Goal: Task Accomplishment & Management: Manage account settings

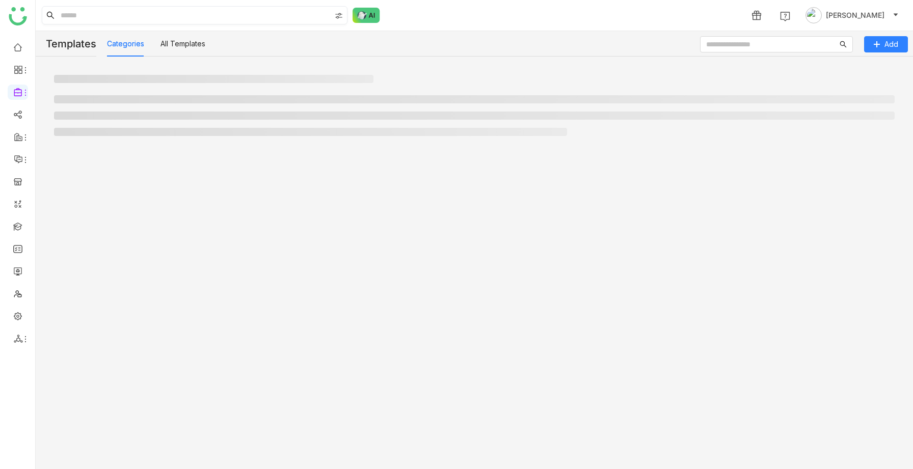
click at [134, 18] on input at bounding box center [195, 15] width 272 height 17
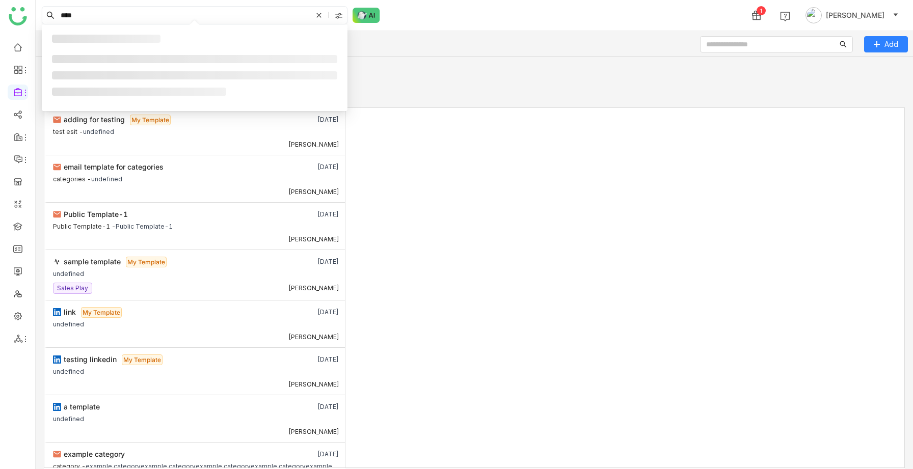
type input "****"
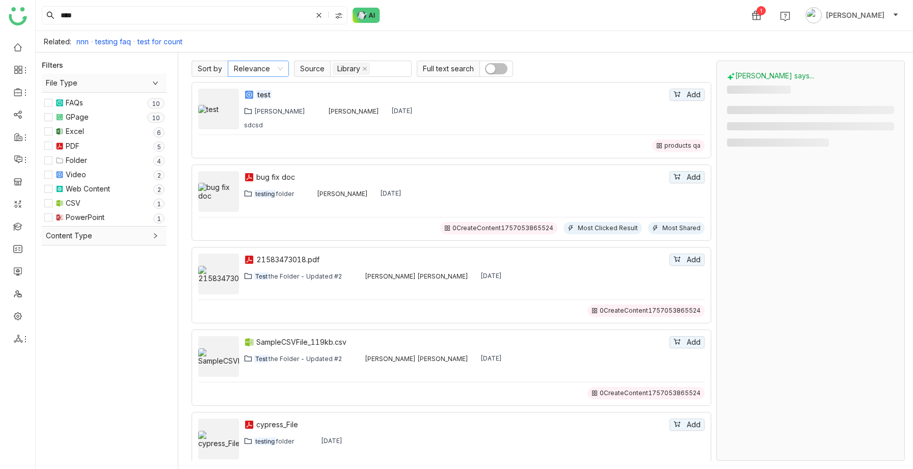
click at [263, 73] on nz-select-item "Relevance" at bounding box center [258, 68] width 49 height 15
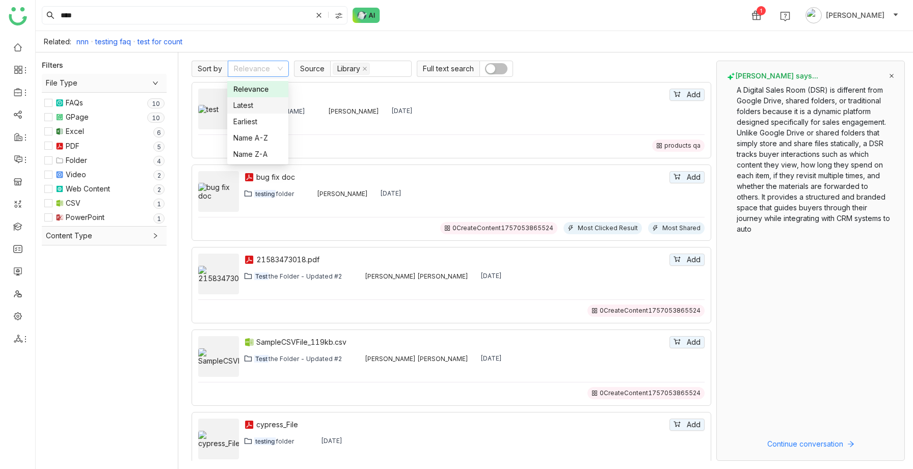
click at [448, 33] on div "Related: nnn testing faq test for count" at bounding box center [474, 41] width 877 height 21
click at [267, 70] on nz-select-item "Relevance" at bounding box center [258, 68] width 49 height 15
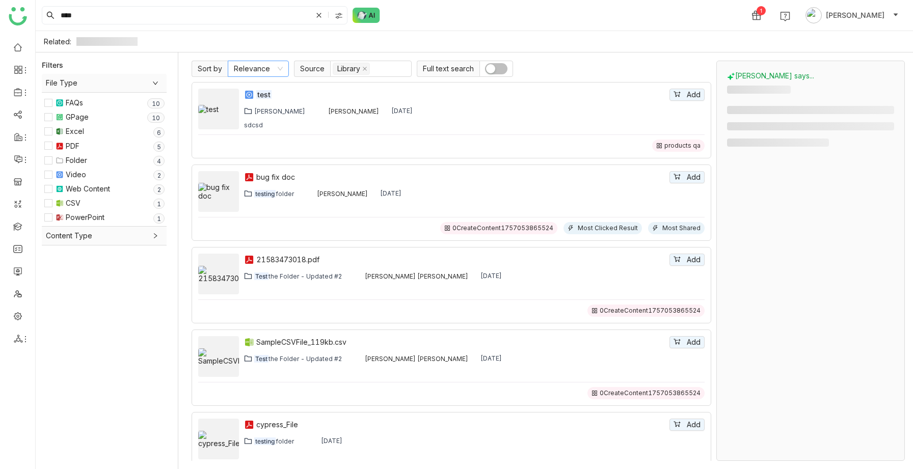
click at [262, 64] on nz-select-item "Relevance" at bounding box center [258, 68] width 49 height 15
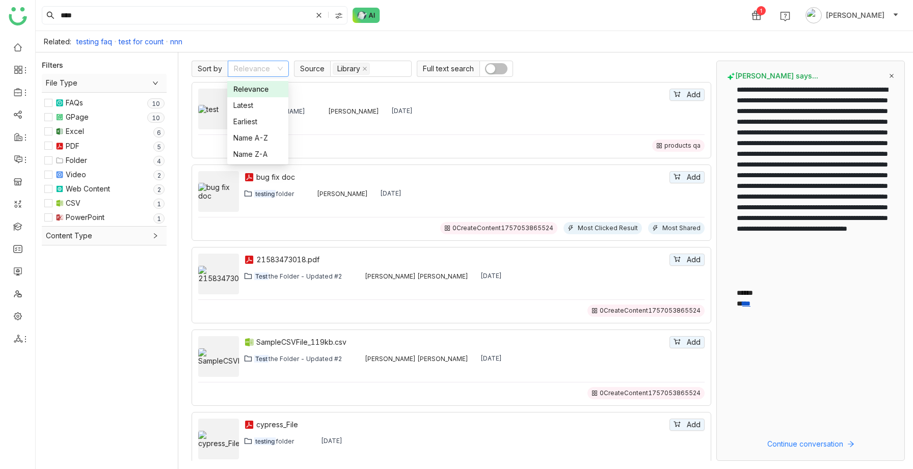
click at [489, 12] on div "**** 1 [PERSON_NAME]" at bounding box center [474, 15] width 877 height 31
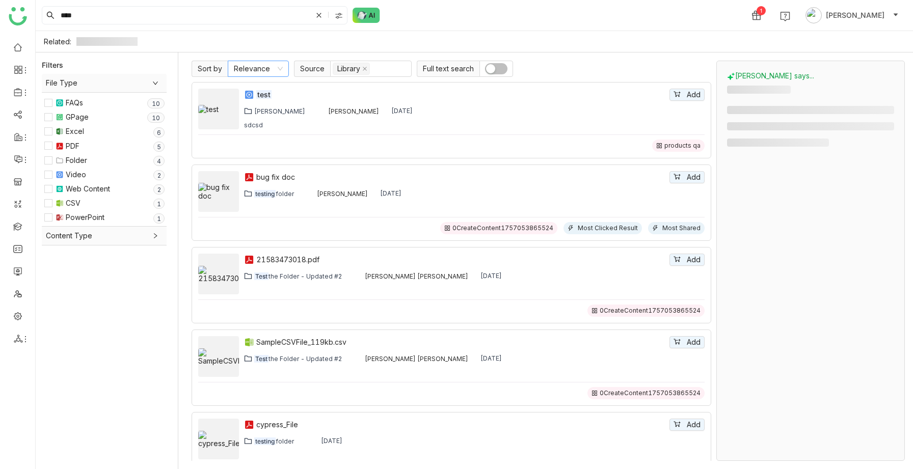
click at [267, 73] on nz-select-item "Relevance" at bounding box center [258, 68] width 49 height 15
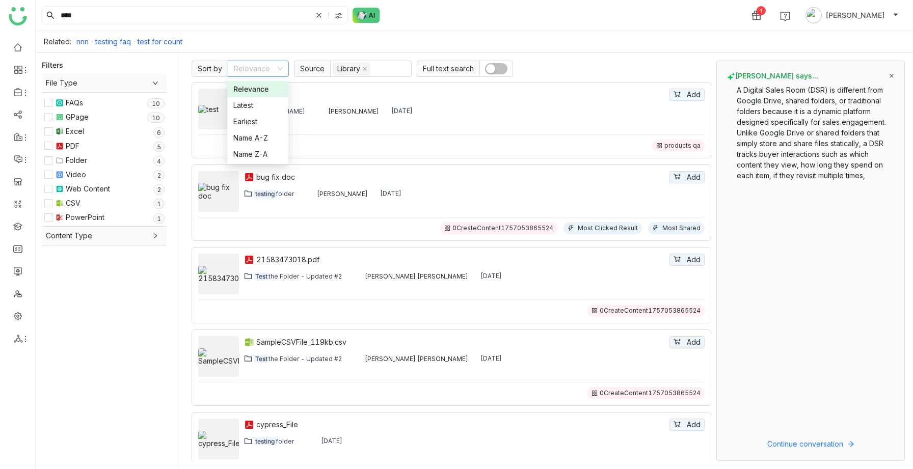
click at [578, 21] on div "**** 1 [PERSON_NAME]" at bounding box center [474, 15] width 877 height 31
click at [257, 60] on div "Sort by Relevance Source Library Full text search test Add Chiru Folder Uday Bh…" at bounding box center [548, 260] width 730 height 417
click at [254, 69] on nz-select-item "Relevance" at bounding box center [258, 68] width 49 height 15
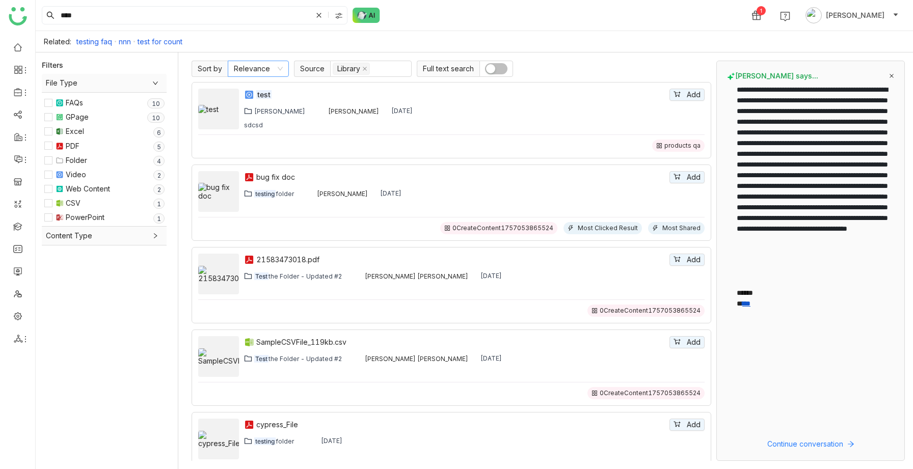
click at [281, 67] on icon at bounding box center [280, 69] width 6 height 6
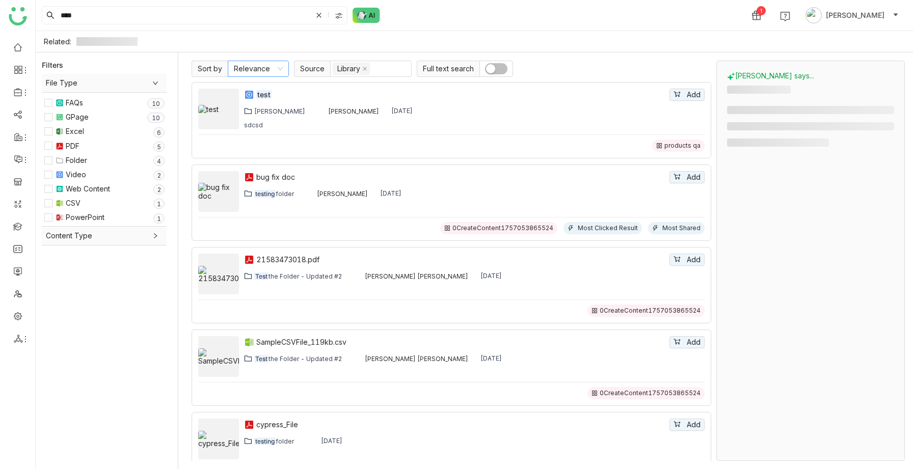
click at [262, 72] on nz-select-item "Relevance" at bounding box center [258, 68] width 49 height 15
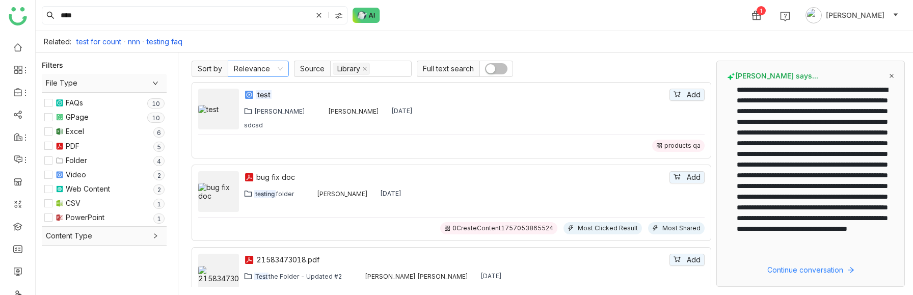
click at [267, 61] on nz-select-item "Relevance" at bounding box center [258, 68] width 49 height 15
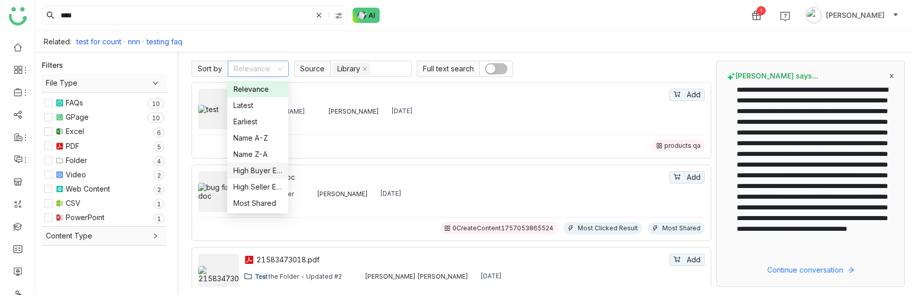
click at [264, 174] on div "High Buyer Engagement" at bounding box center [257, 170] width 49 height 11
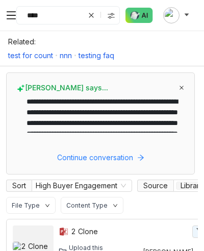
click at [81, 184] on nz-select-item "High Buyer Engagement" at bounding box center [82, 185] width 92 height 11
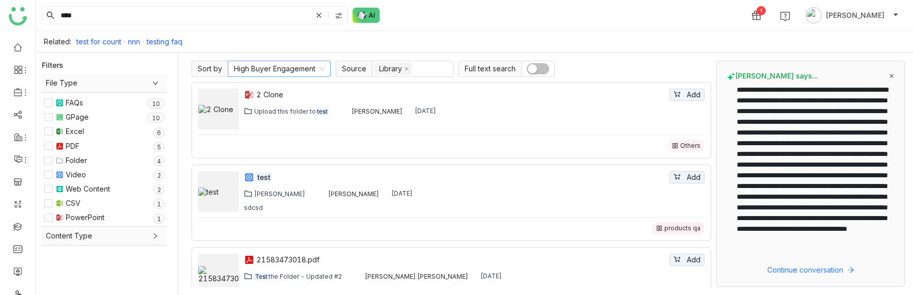
click at [301, 66] on nz-select-item "High Buyer Engagement" at bounding box center [279, 68] width 91 height 15
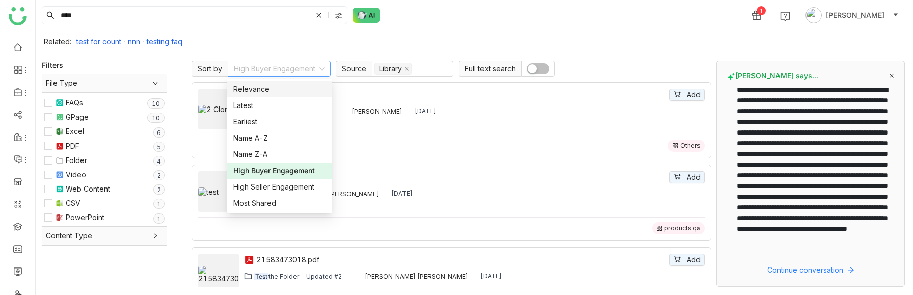
click at [309, 64] on nz-select-item "High Buyer Engagement" at bounding box center [279, 68] width 91 height 15
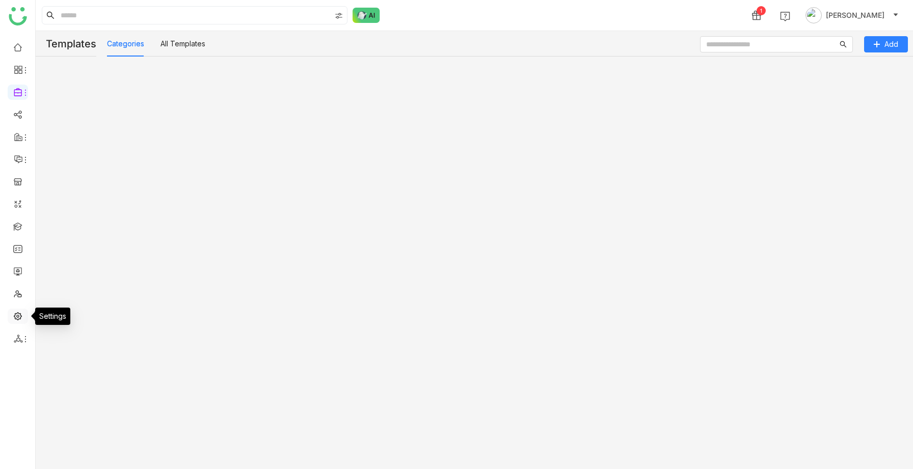
click at [16, 314] on link at bounding box center [17, 315] width 9 height 9
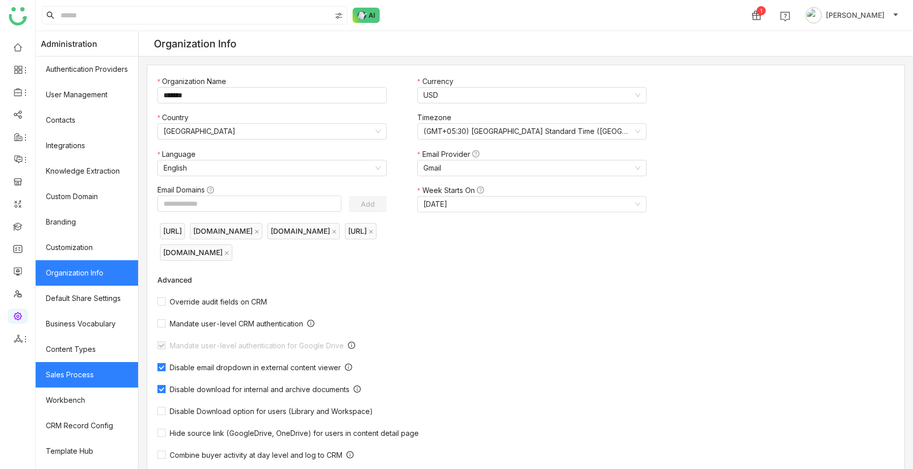
scroll to position [71, 0]
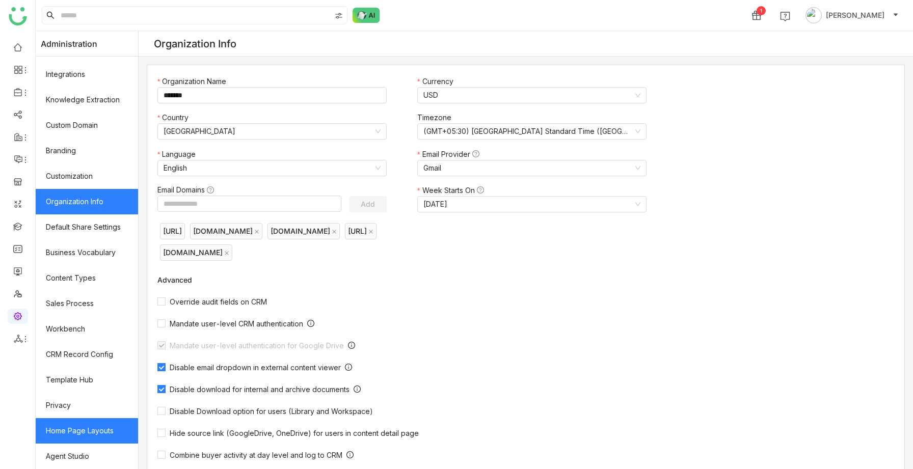
click at [81, 433] on link "Home Page Layouts" at bounding box center [87, 430] width 102 height 25
click at [98, 434] on link "Home Page Layouts" at bounding box center [87, 430] width 102 height 25
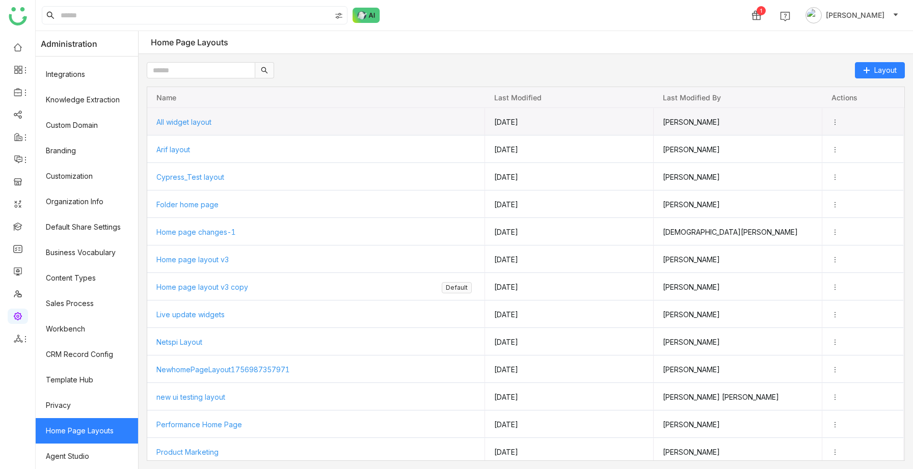
click at [206, 123] on span "All widget layout" at bounding box center [183, 122] width 55 height 9
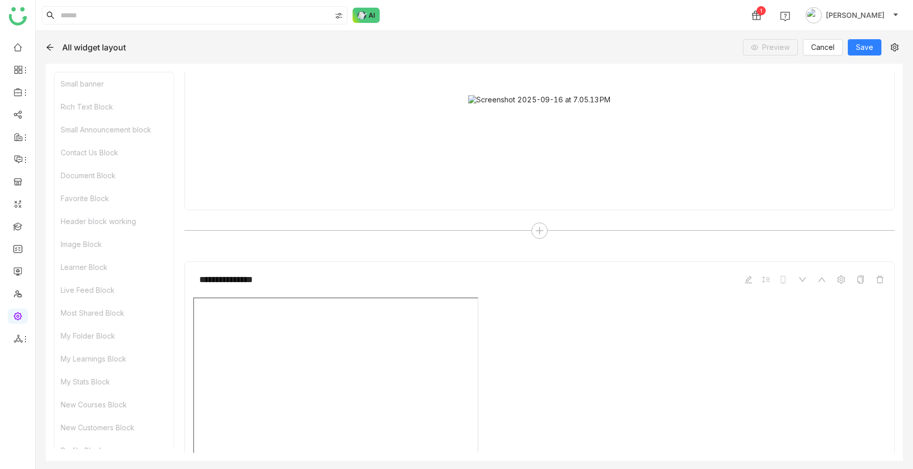
scroll to position [5299, 0]
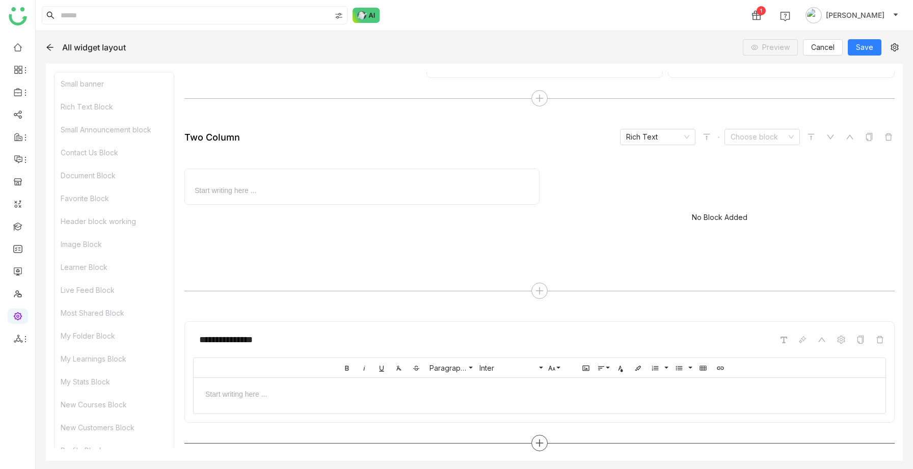
click at [541, 441] on icon at bounding box center [539, 443] width 9 height 9
type input "**"
click at [509, 299] on span "Documents" at bounding box center [505, 299] width 38 height 11
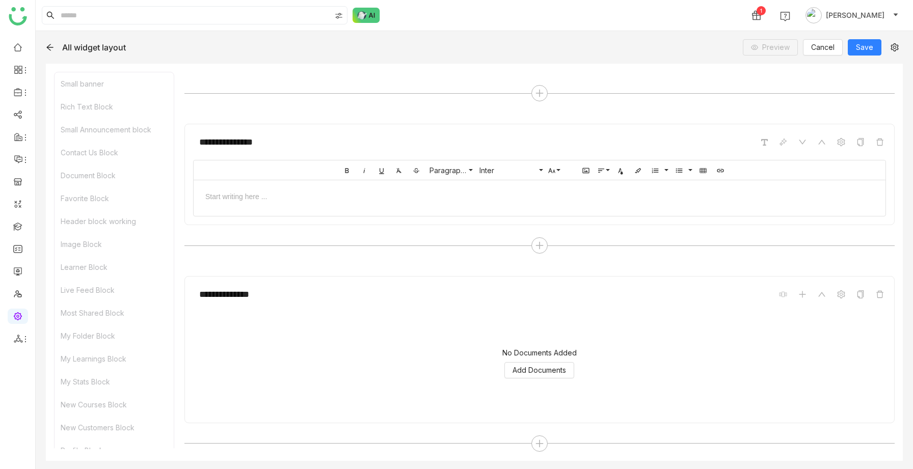
scroll to position [5497, 0]
click at [535, 367] on span "Add Documents" at bounding box center [540, 370] width 54 height 11
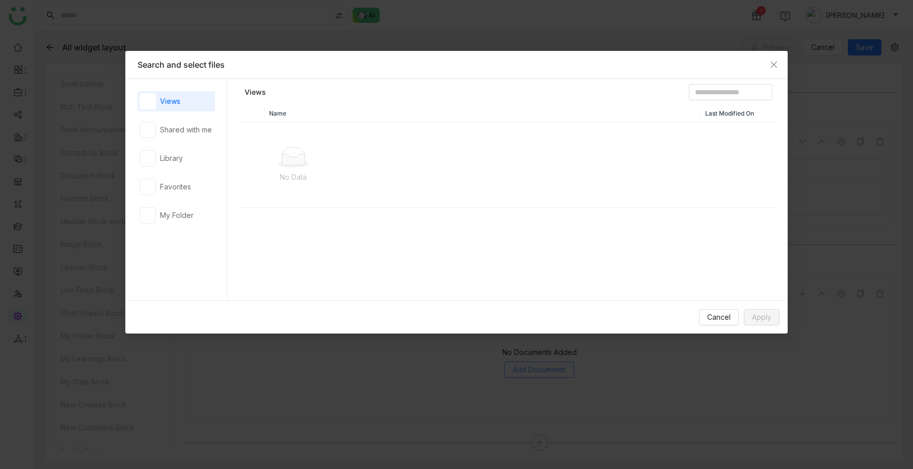
scroll to position [5496, 0]
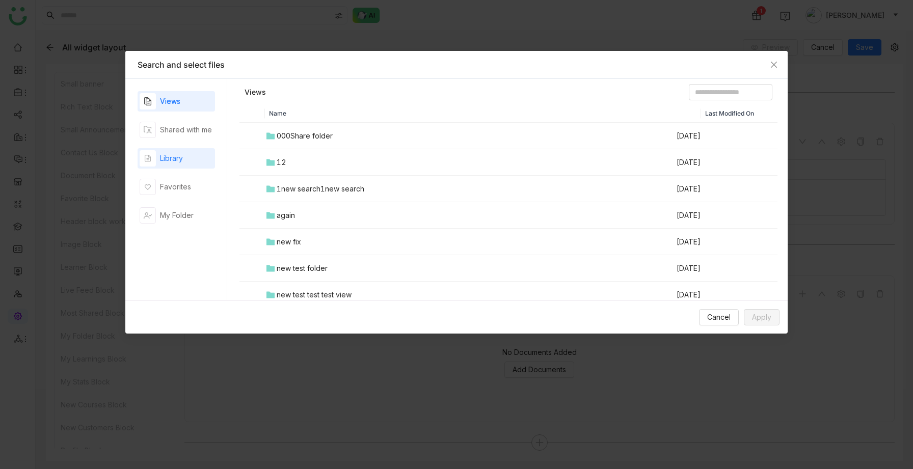
click at [177, 162] on div "Library" at bounding box center [171, 158] width 23 height 11
click at [762, 318] on span "Apply" at bounding box center [761, 317] width 19 height 11
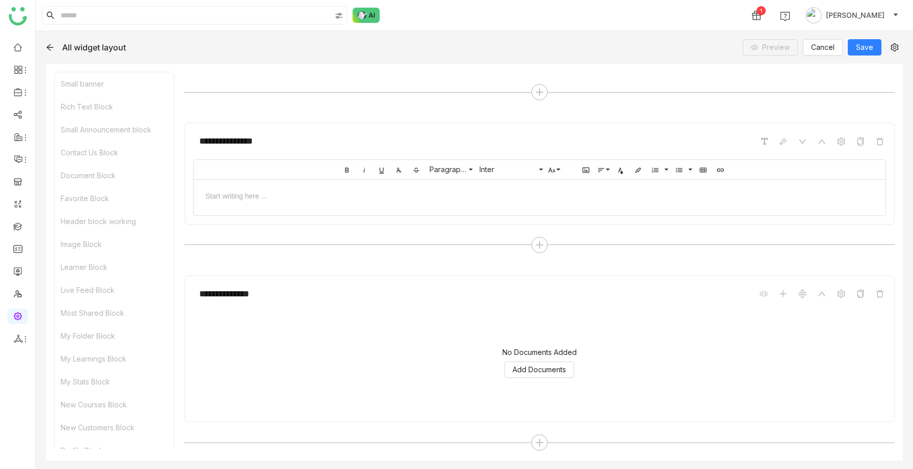
scroll to position [5473, 0]
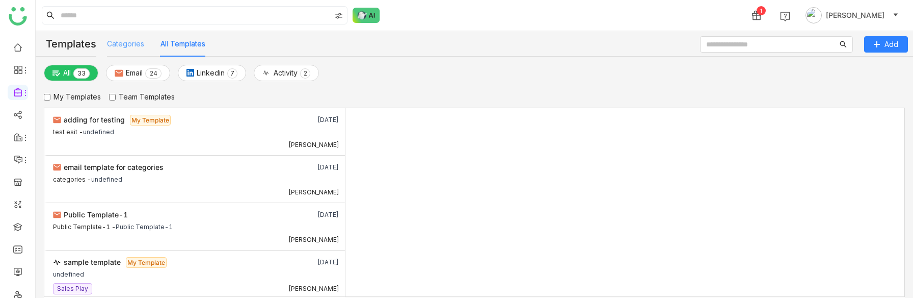
click at [129, 49] on div "Categories" at bounding box center [125, 43] width 37 height 25
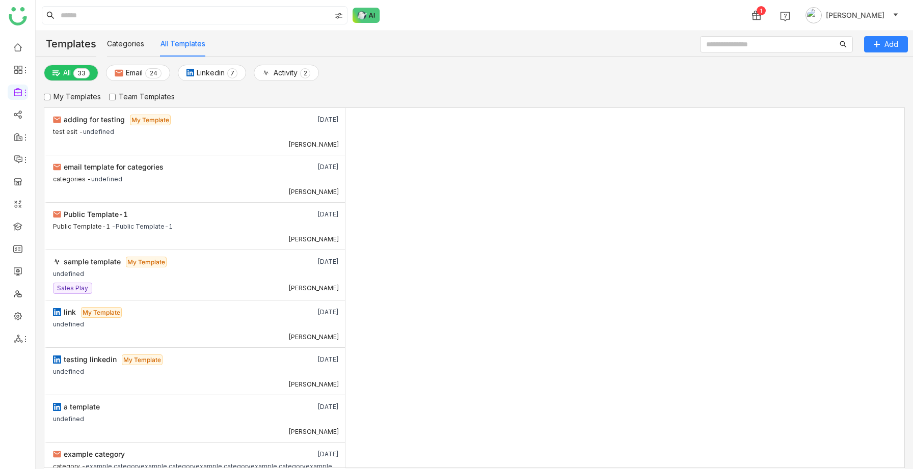
click at [113, 25] on div "1 [PERSON_NAME]" at bounding box center [474, 15] width 877 height 31
click at [109, 16] on input at bounding box center [195, 15] width 272 height 17
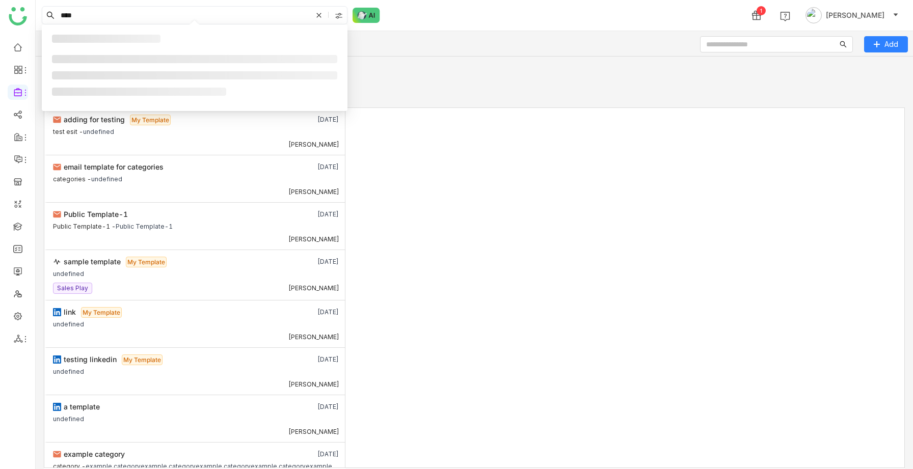
type input "****"
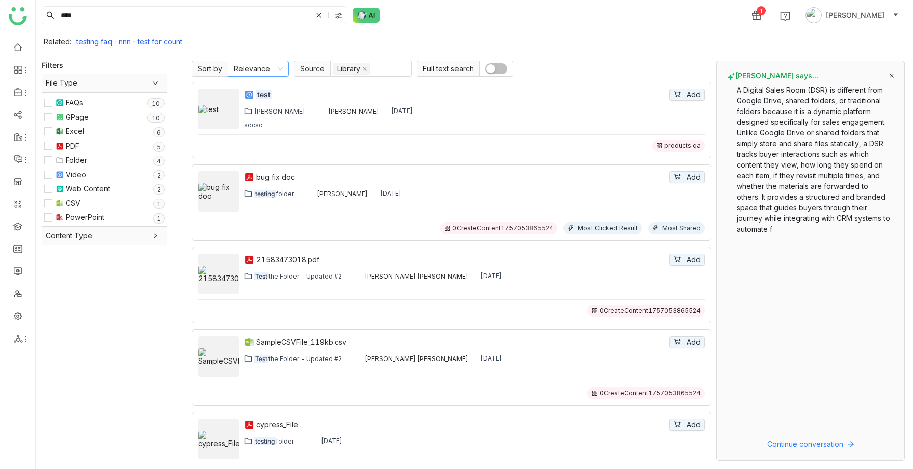
click at [270, 71] on nz-select-item "Relevance" at bounding box center [258, 68] width 49 height 15
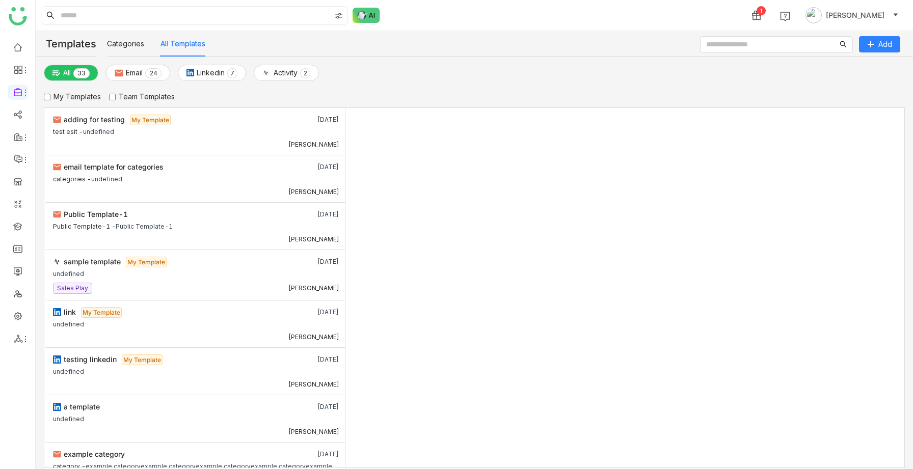
click at [90, 17] on input at bounding box center [195, 15] width 272 height 17
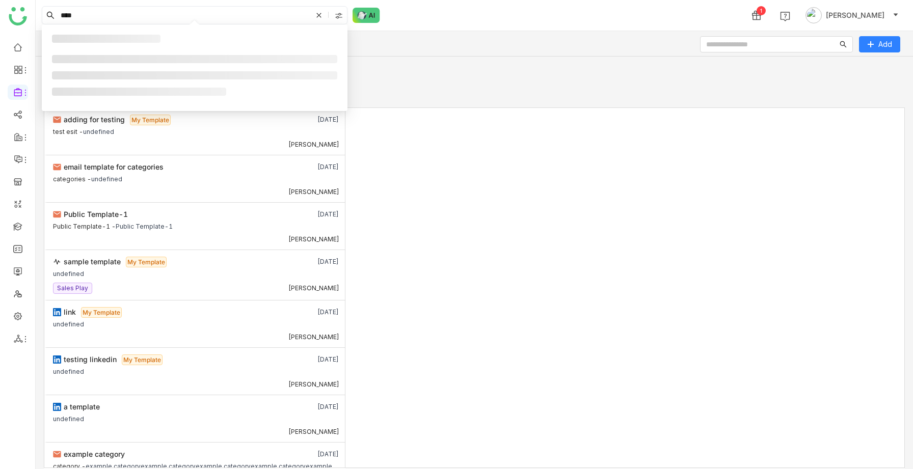
type input "****"
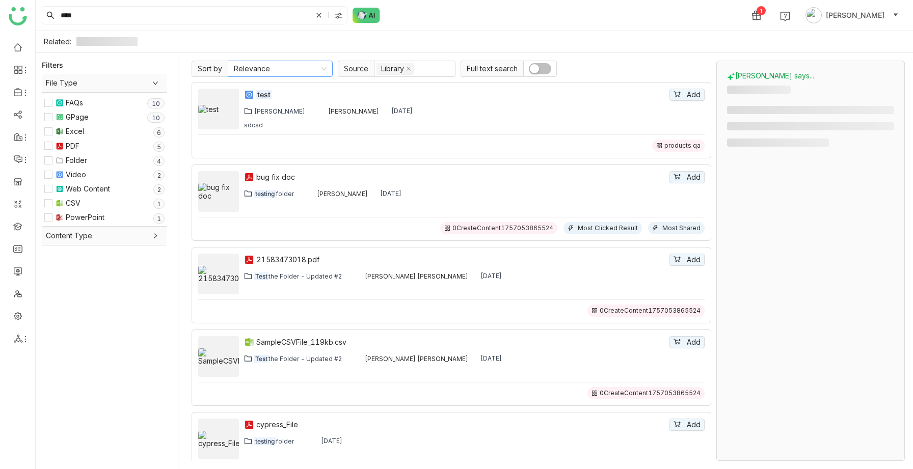
click at [274, 63] on nz-select-item "Relevance" at bounding box center [280, 68] width 93 height 15
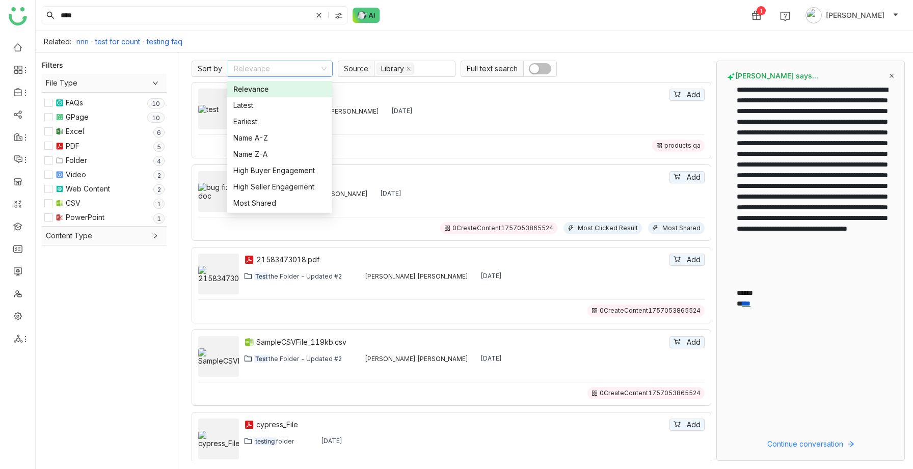
click at [582, 36] on div "Related: nnn test for count testing faq" at bounding box center [474, 41] width 877 height 21
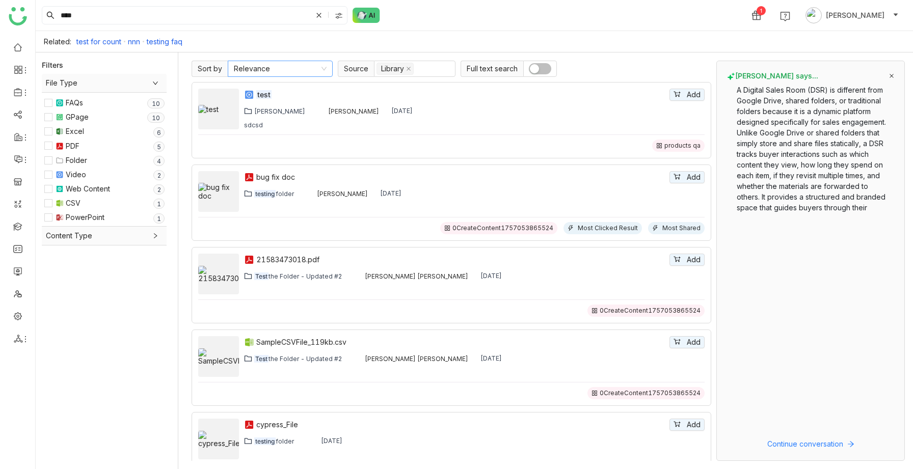
click at [281, 72] on nz-select-item "Relevance" at bounding box center [280, 68] width 93 height 15
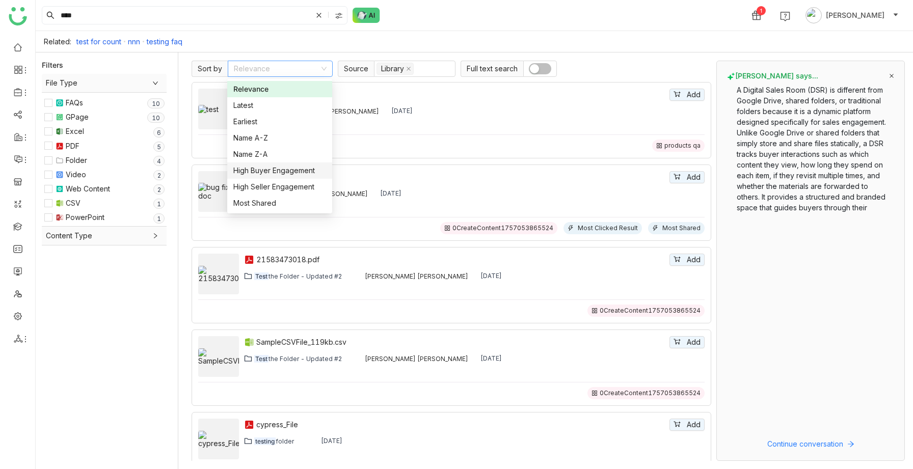
click at [285, 174] on div "High Buyer Engagement" at bounding box center [279, 170] width 93 height 11
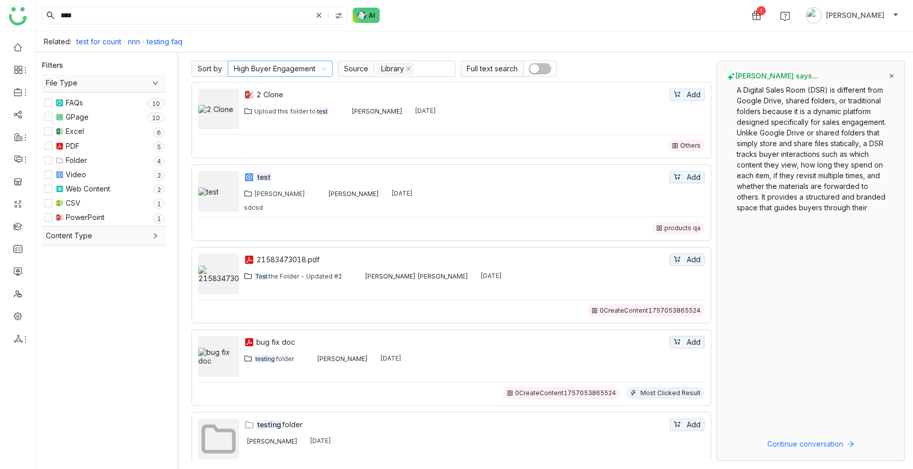
click at [285, 66] on nz-select-item "High Buyer Engagement" at bounding box center [280, 68] width 93 height 15
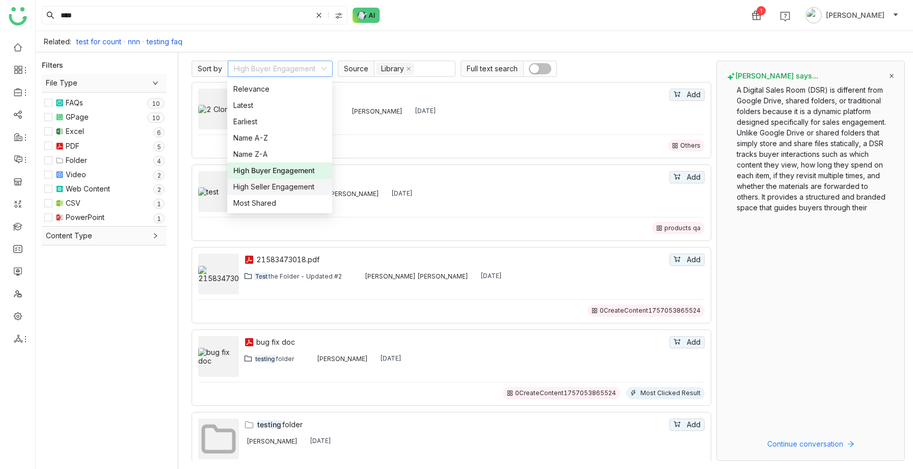
click at [255, 192] on div "High Seller Engagement" at bounding box center [279, 186] width 93 height 11
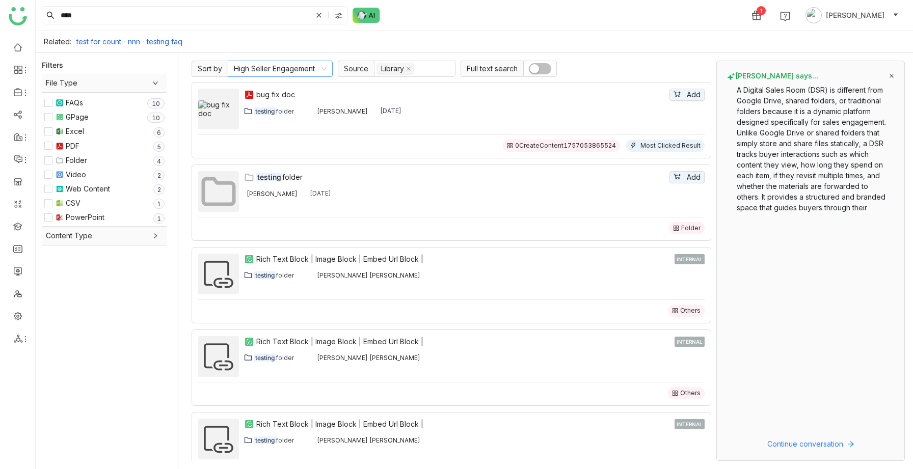
click at [294, 69] on nz-select-item "High Seller Engagement" at bounding box center [280, 68] width 93 height 15
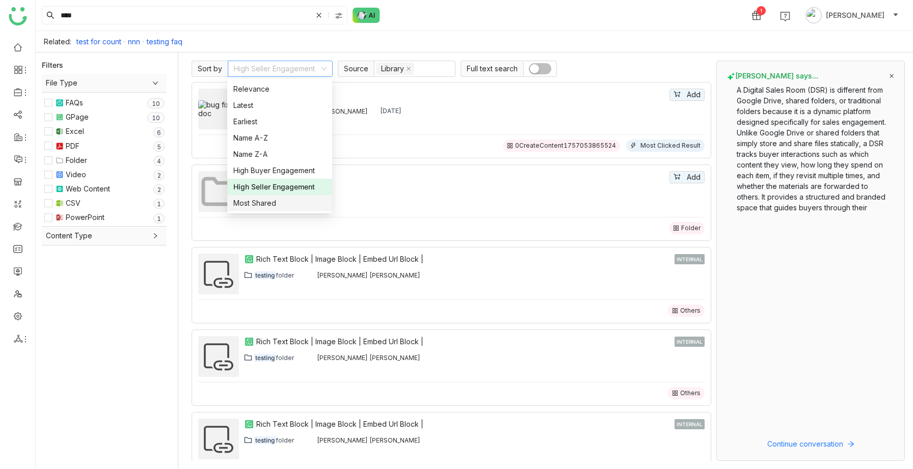
click at [277, 203] on div "Most Shared" at bounding box center [279, 203] width 93 height 11
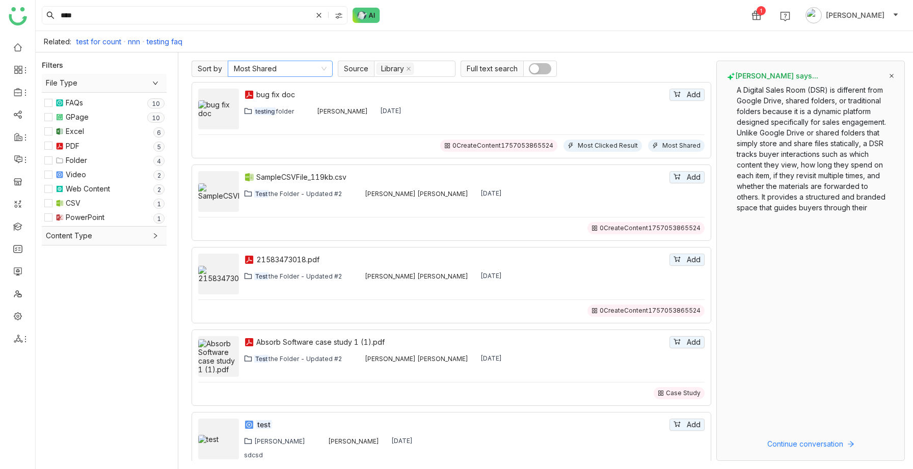
click at [287, 70] on nz-select-item "Most Shared" at bounding box center [280, 68] width 93 height 15
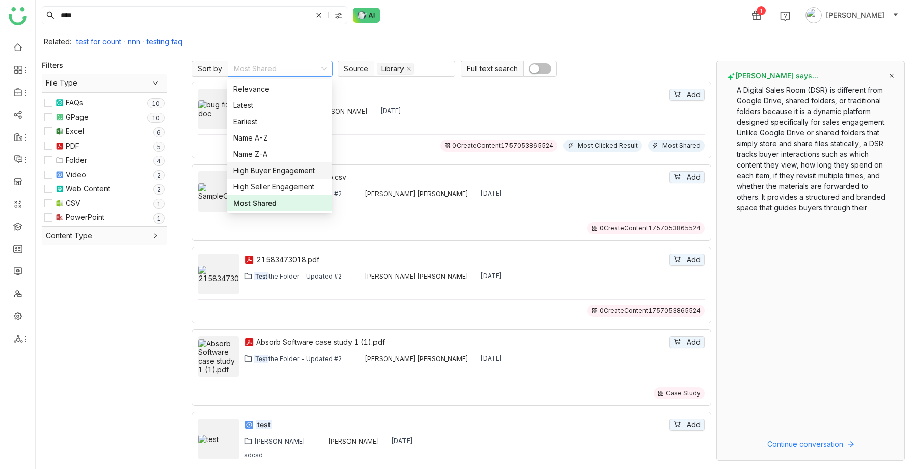
click at [264, 169] on div "High Buyer Engagement" at bounding box center [279, 170] width 93 height 11
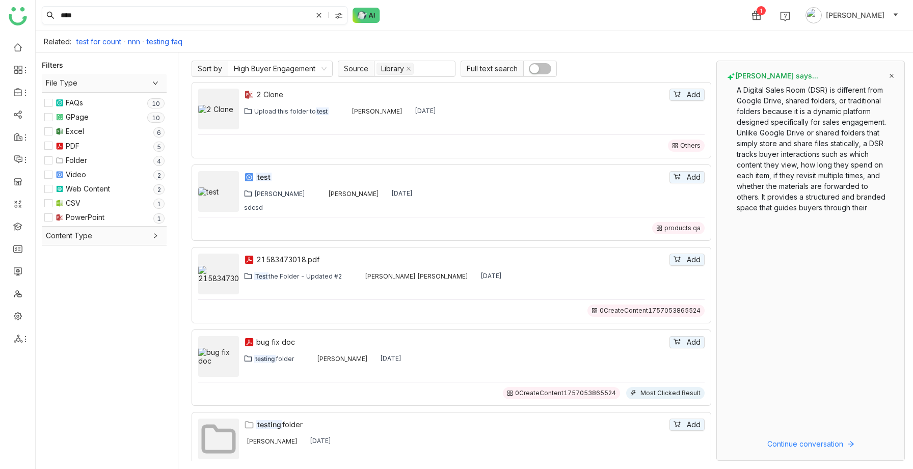
click at [318, 17] on icon at bounding box center [319, 15] width 6 height 6
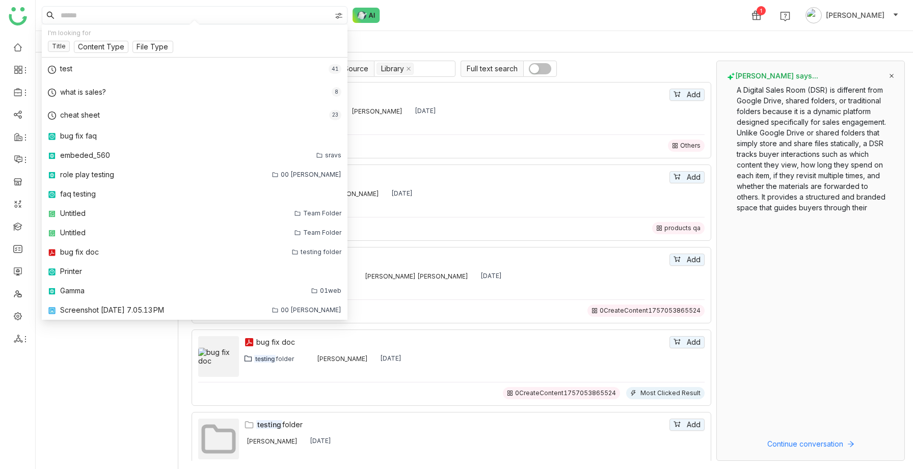
click at [393, 31] on div "Related: test for count nnn testing faq" at bounding box center [474, 41] width 877 height 21
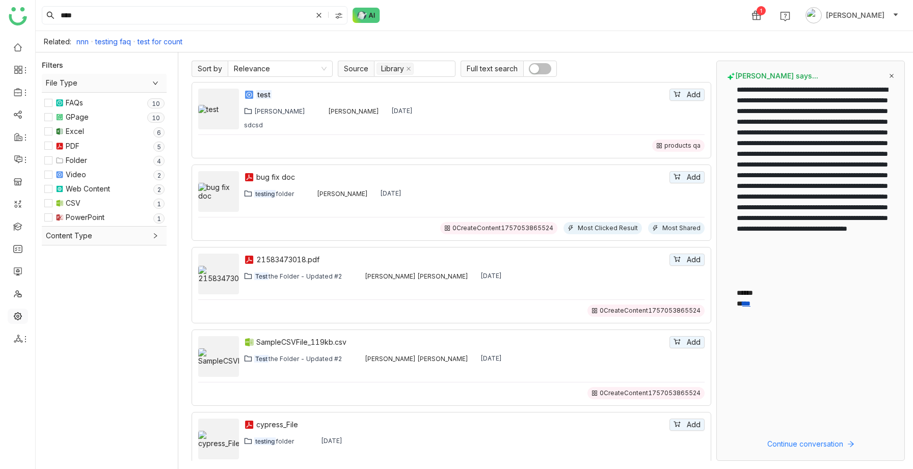
click at [21, 318] on link at bounding box center [17, 315] width 9 height 9
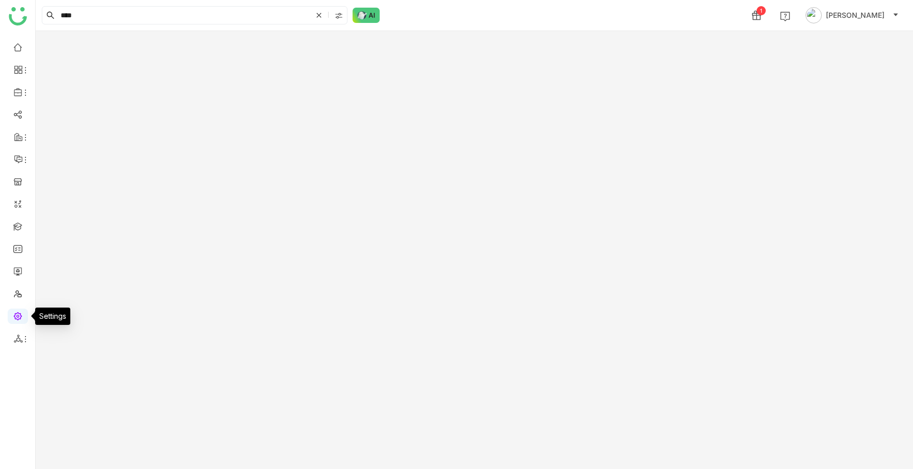
click at [14, 311] on link at bounding box center [17, 315] width 9 height 9
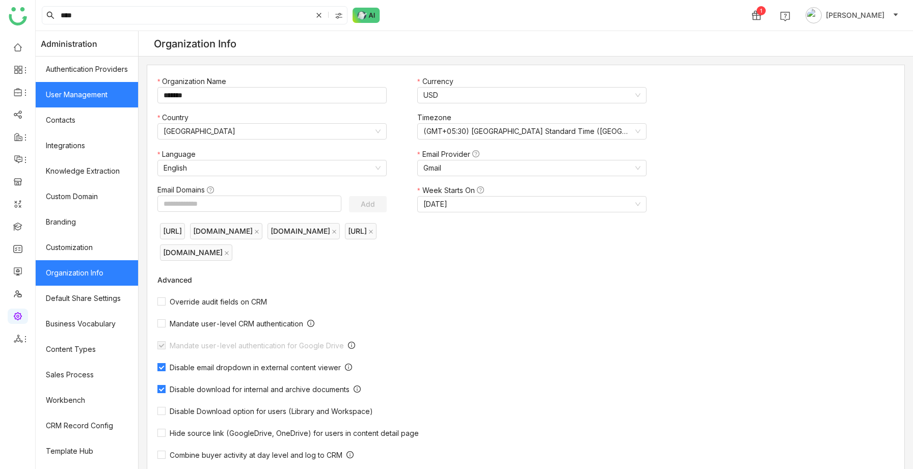
click at [78, 100] on link "User Management" at bounding box center [87, 94] width 102 height 25
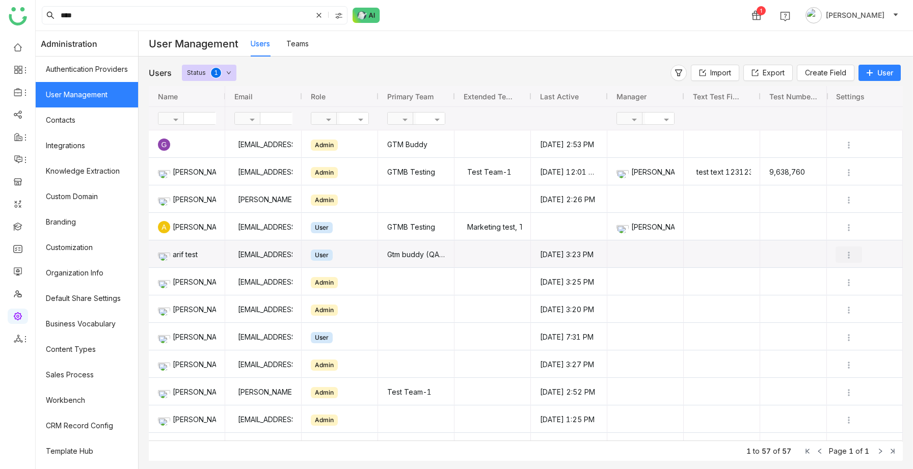
click at [848, 252] on img "Press SPACE to select this row." at bounding box center [849, 255] width 10 height 10
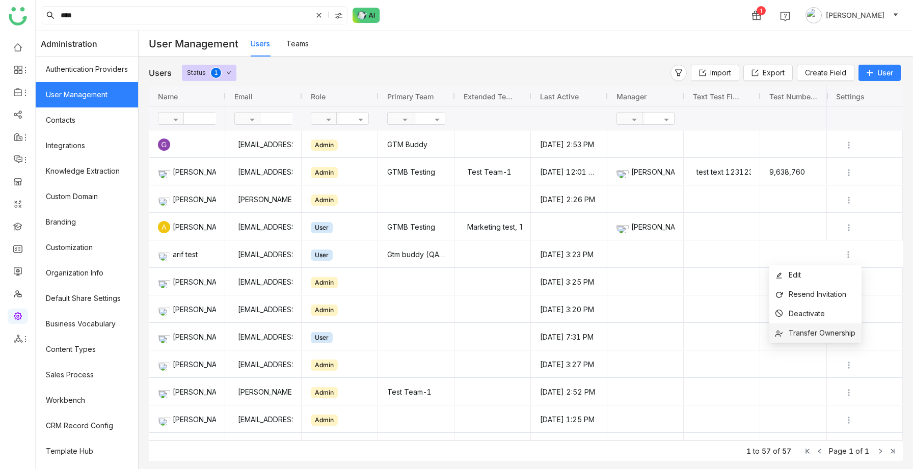
click at [799, 336] on span "Transfer Ownership" at bounding box center [822, 333] width 67 height 9
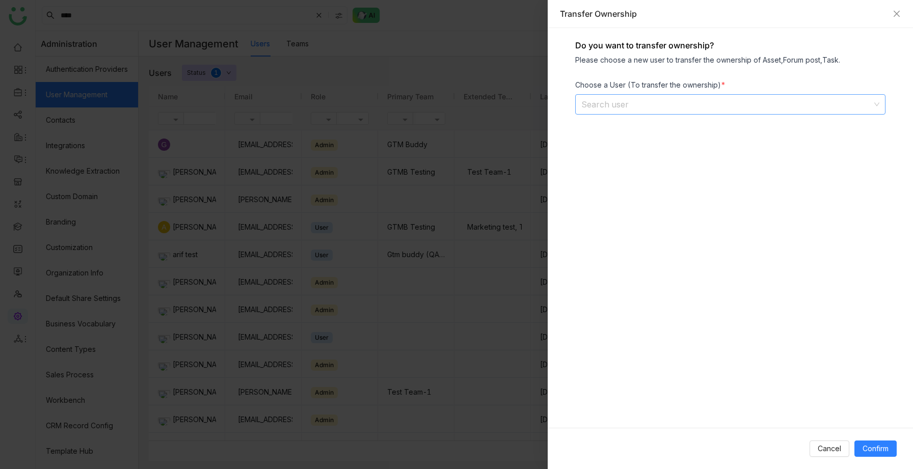
click at [687, 103] on input at bounding box center [726, 104] width 291 height 19
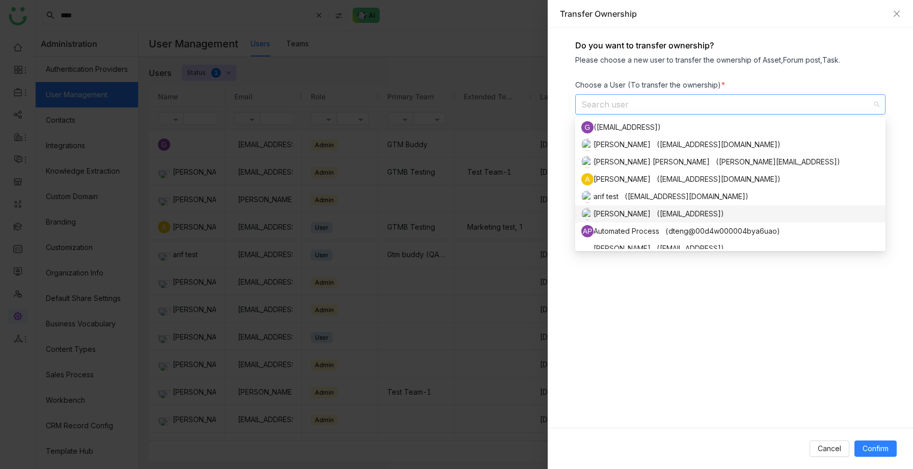
scroll to position [43, 0]
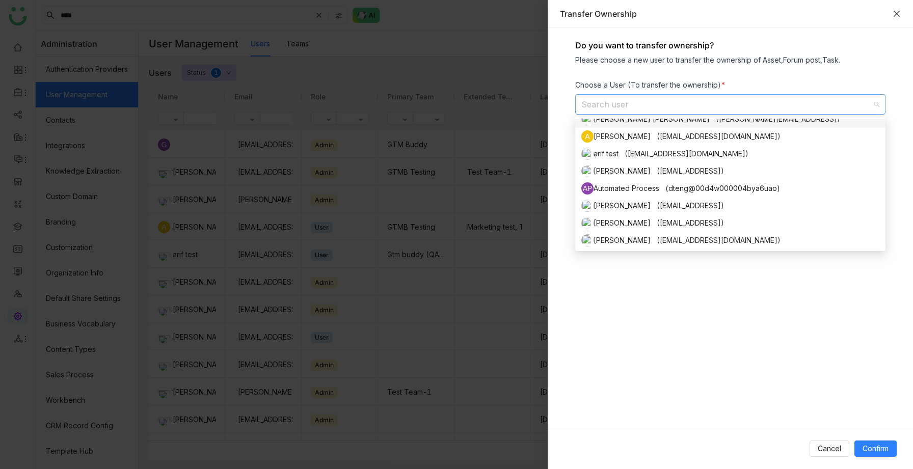
click at [898, 12] on icon "Close" at bounding box center [897, 14] width 6 height 6
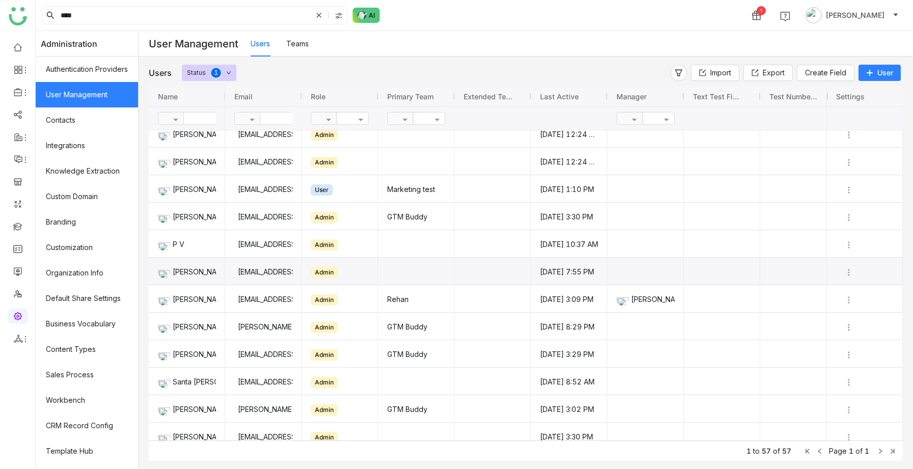
scroll to position [644, 0]
click at [279, 124] on input "text" at bounding box center [297, 119] width 74 height 12
type input "***"
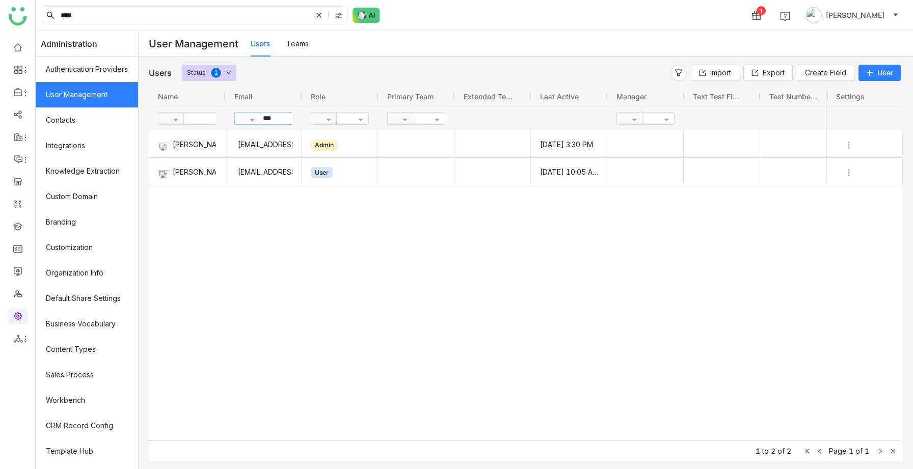
scroll to position [0, 0]
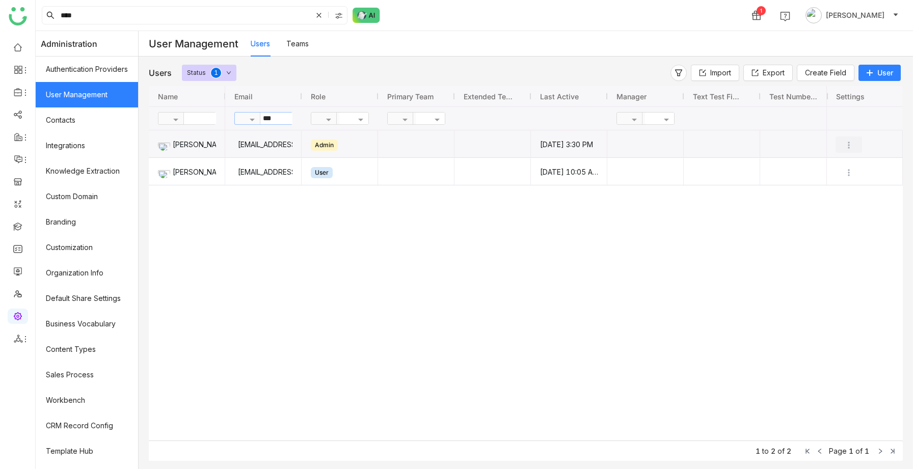
click at [850, 143] on img "Press SPACE to select this row." at bounding box center [849, 145] width 10 height 10
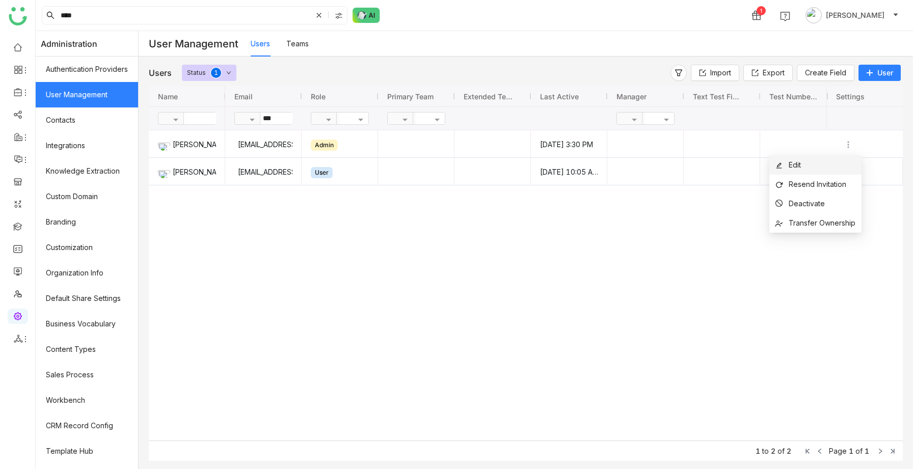
click at [811, 161] on li "Edit" at bounding box center [815, 164] width 92 height 19
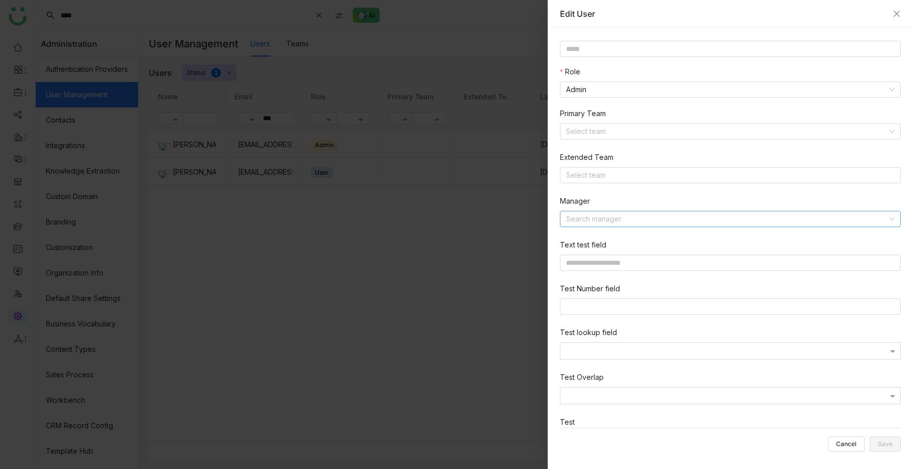
scroll to position [205, 0]
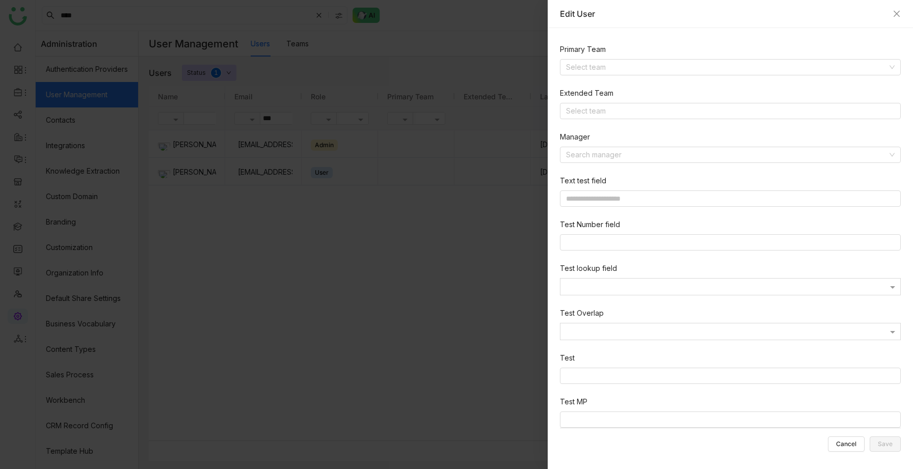
click at [593, 165] on nz-form-item "Manager Search manager" at bounding box center [732, 149] width 345 height 36
click at [592, 156] on input at bounding box center [727, 154] width 322 height 15
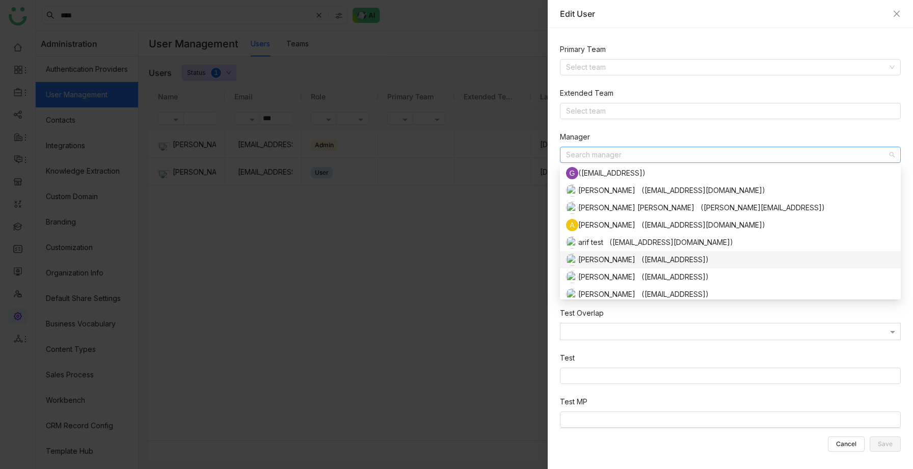
scroll to position [0, 0]
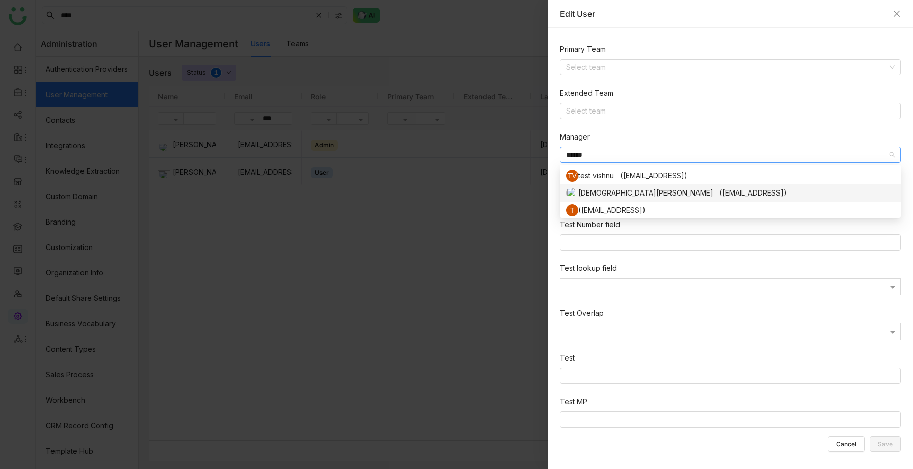
type input "******"
click at [615, 193] on div "[DEMOGRAPHIC_DATA][PERSON_NAME] ([EMAIL_ADDRESS])" at bounding box center [730, 193] width 329 height 12
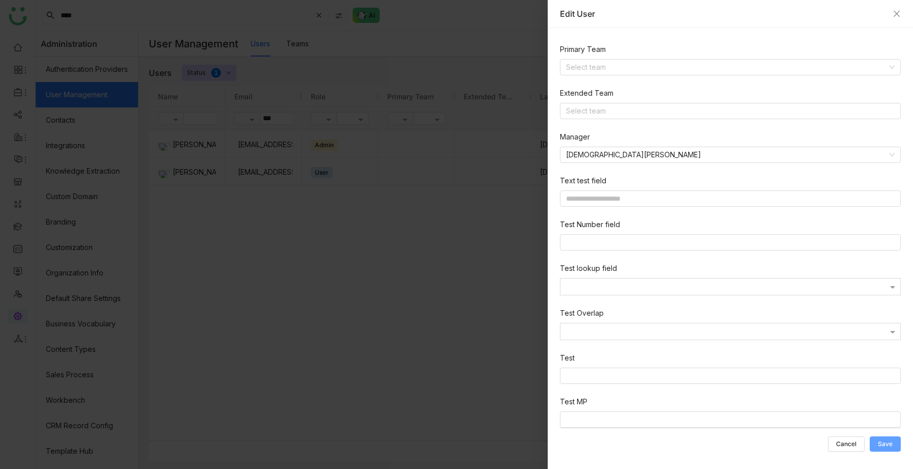
click at [884, 444] on span "Save" at bounding box center [885, 444] width 15 height 0
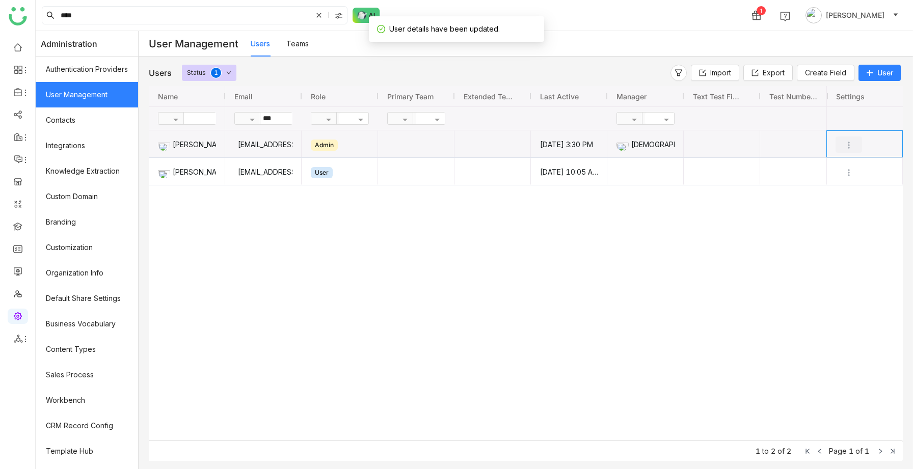
click at [847, 145] on img "Press SPACE to select this row." at bounding box center [849, 145] width 10 height 10
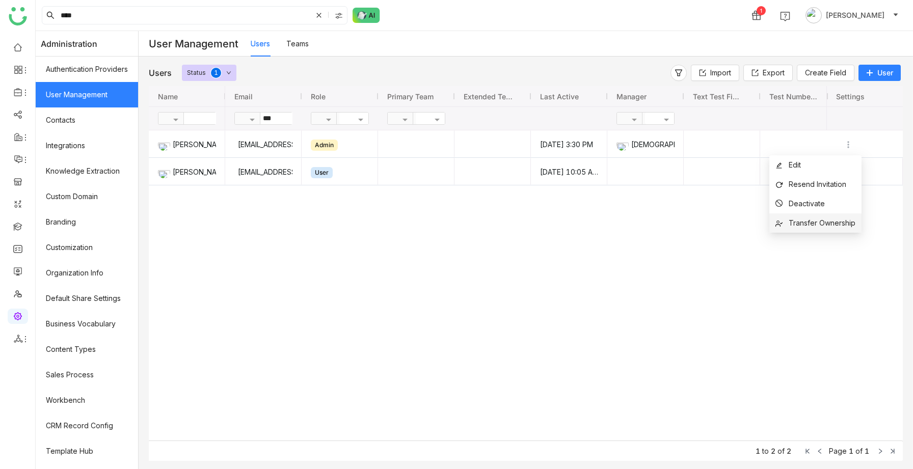
click at [807, 224] on span "Transfer Ownership" at bounding box center [822, 223] width 67 height 9
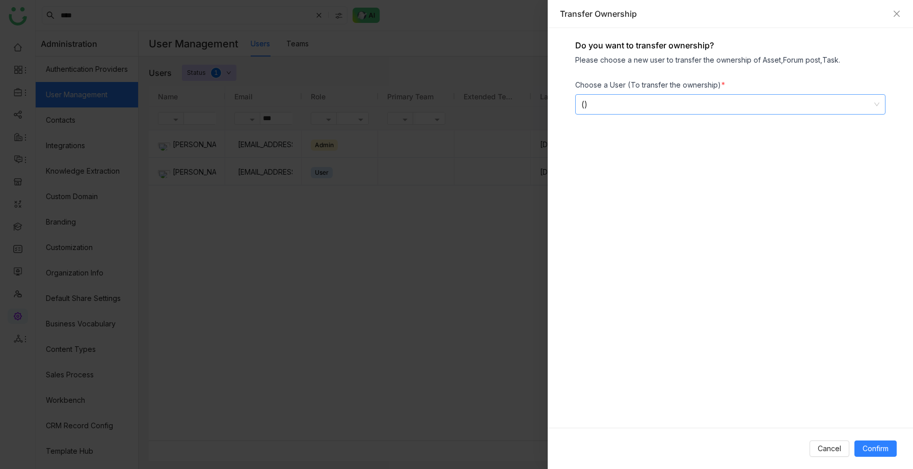
click at [644, 99] on div "()" at bounding box center [725, 104] width 289 height 19
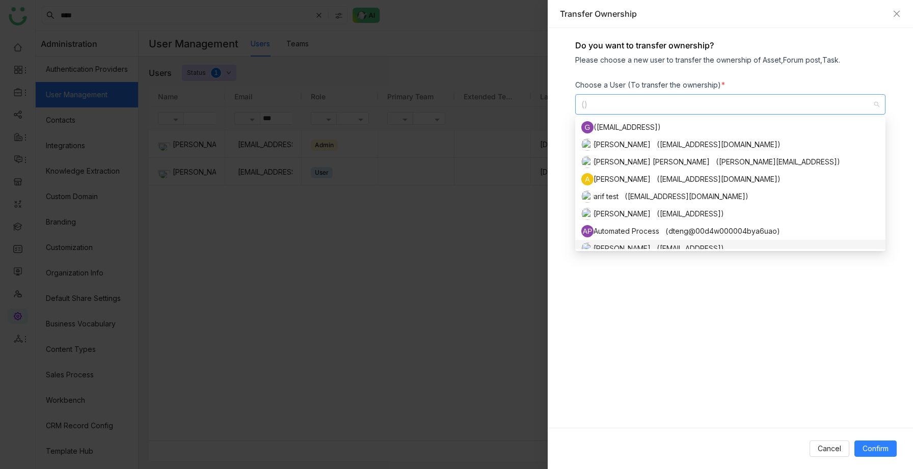
click at [779, 287] on div "Do you want to transfer ownership? Please choose a new user to transfer the own…" at bounding box center [730, 228] width 365 height 400
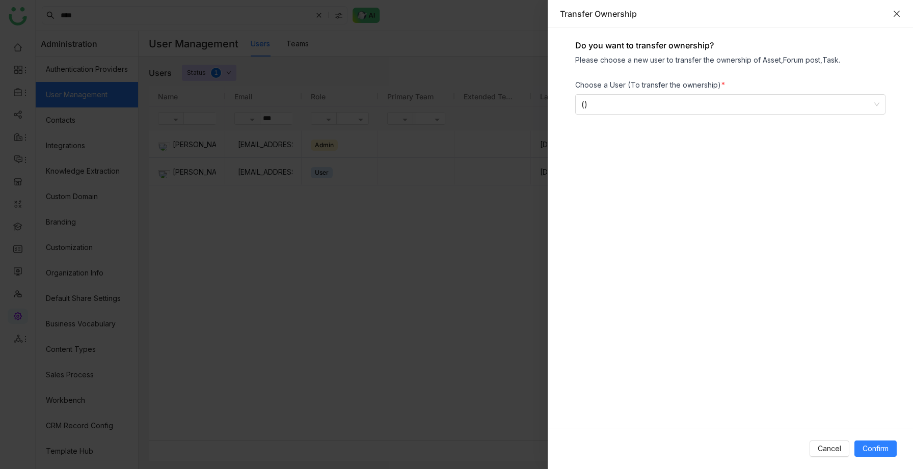
click at [897, 12] on icon "Close" at bounding box center [897, 14] width 8 height 8
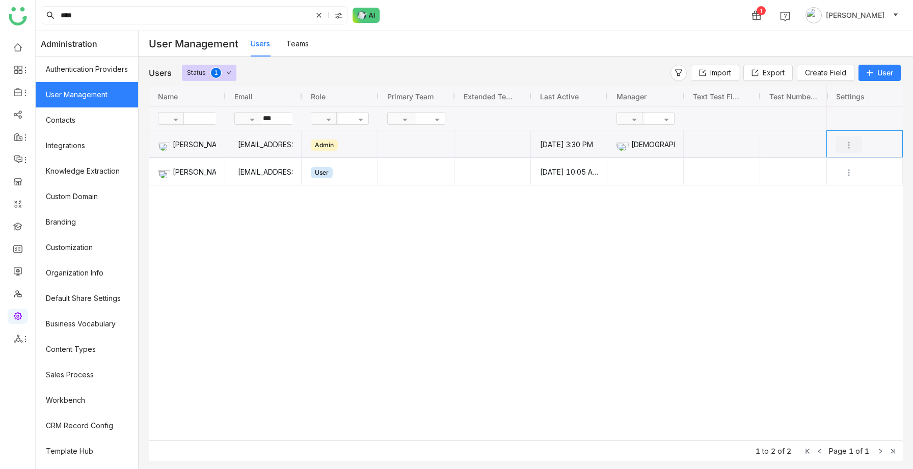
click at [850, 139] on button "Press SPACE to select this row." at bounding box center [849, 145] width 26 height 16
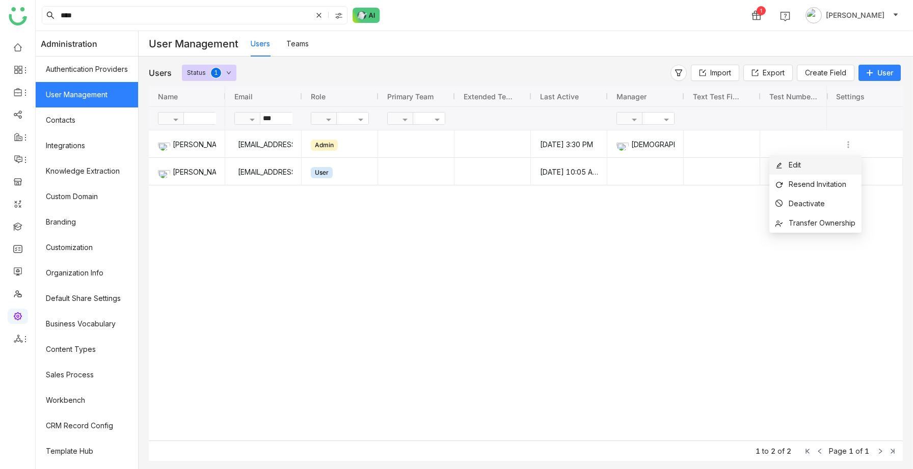
click at [833, 159] on li "Edit" at bounding box center [815, 164] width 92 height 19
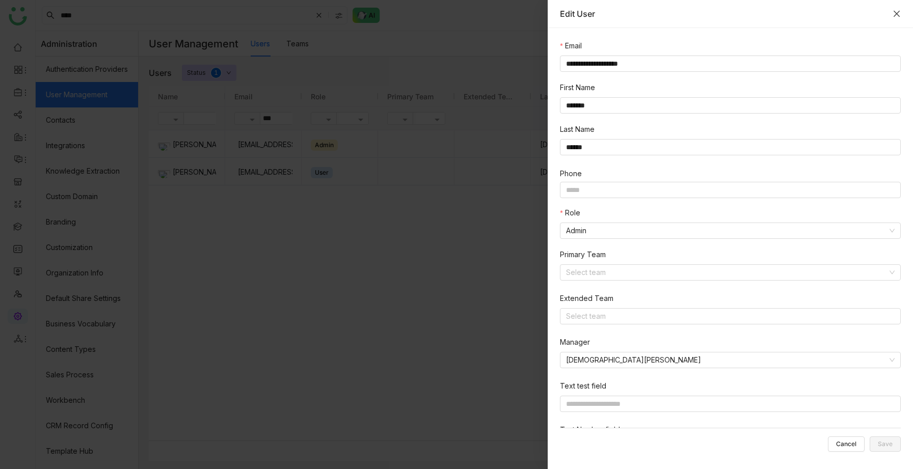
click at [899, 13] on icon "Close" at bounding box center [897, 14] width 8 height 8
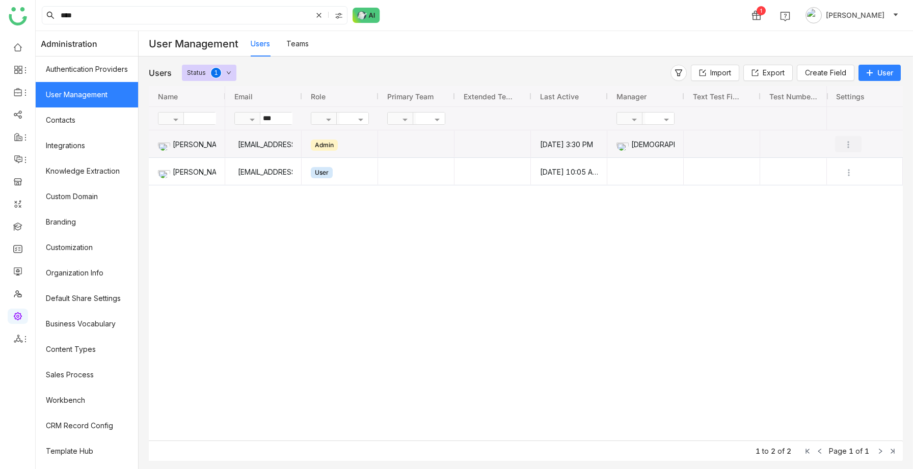
click at [848, 145] on img "Press SPACE to select this row." at bounding box center [848, 145] width 10 height 10
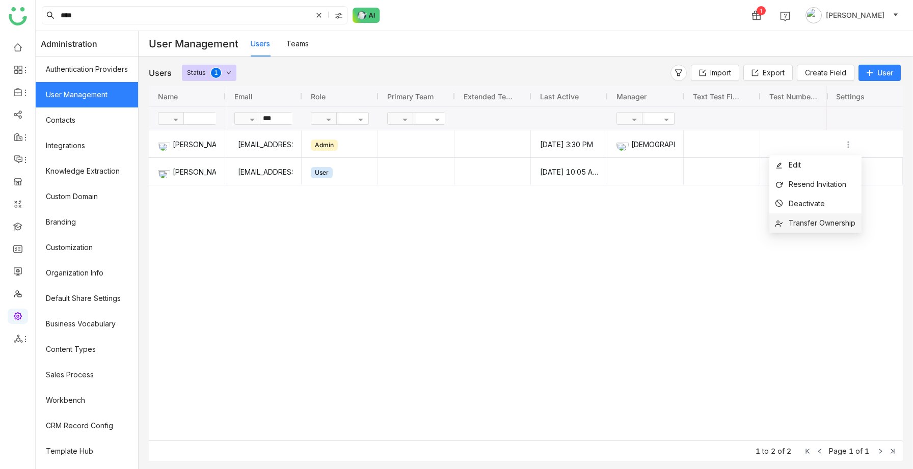
click at [808, 223] on span "Transfer Ownership" at bounding box center [822, 223] width 67 height 9
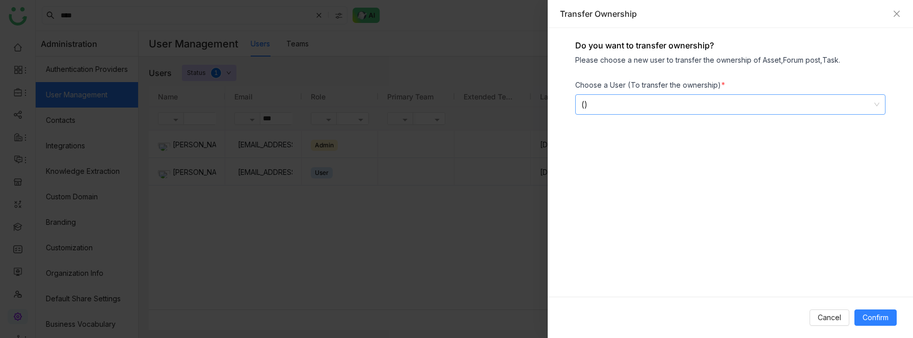
click at [642, 106] on div "()" at bounding box center [725, 104] width 289 height 19
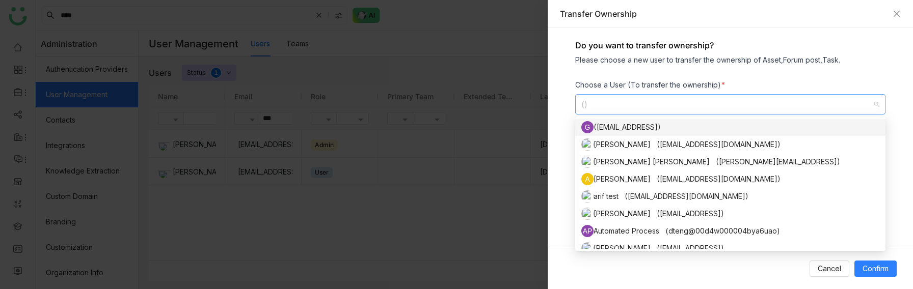
click at [665, 104] on div "()" at bounding box center [725, 104] width 289 height 19
click at [890, 8] on div "Transfer Ownership" at bounding box center [730, 13] width 341 height 11
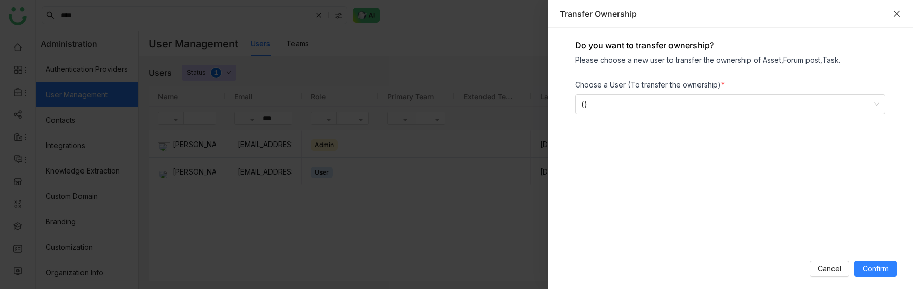
click at [895, 11] on icon "Close" at bounding box center [897, 14] width 8 height 8
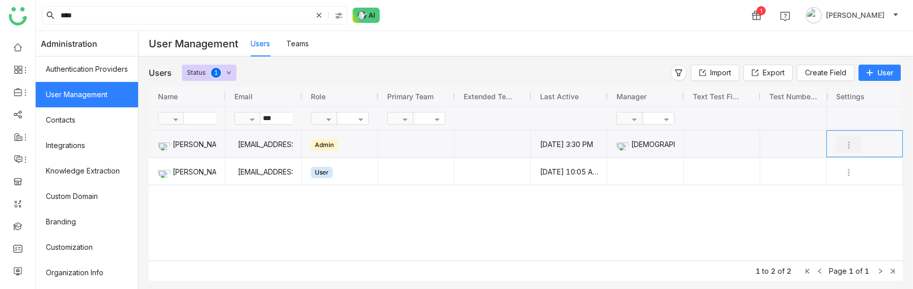
click at [848, 146] on img "Press SPACE to select this row." at bounding box center [849, 145] width 10 height 10
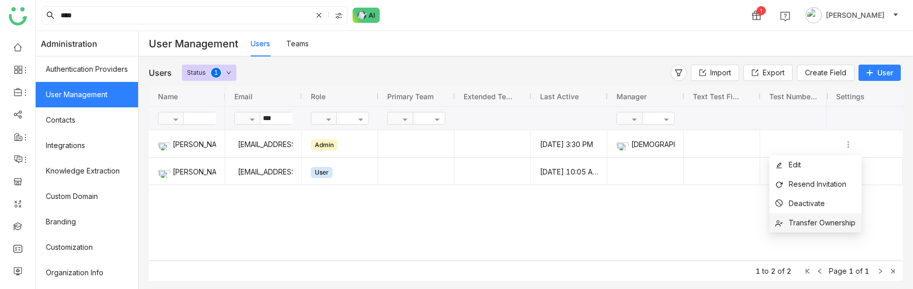
click at [795, 223] on span "Transfer Ownership" at bounding box center [822, 223] width 67 height 9
